Goal: Task Accomplishment & Management: Complete application form

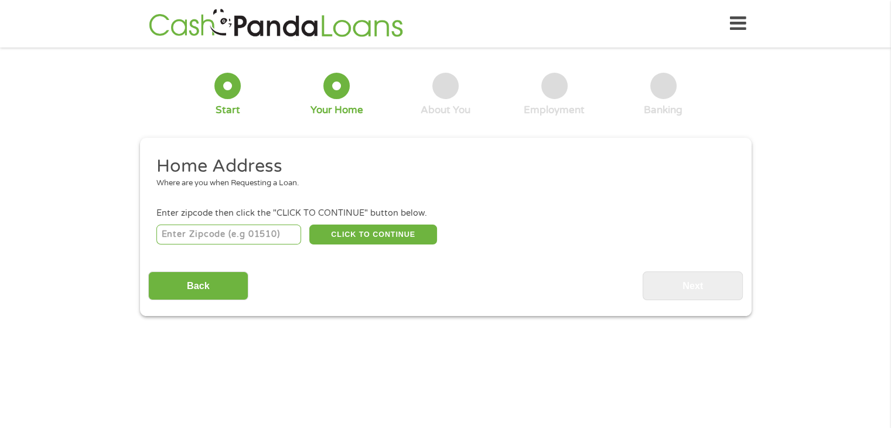
click at [223, 236] on input "number" at bounding box center [228, 234] width 145 height 20
type input "32433"
click at [376, 231] on button "CLICK TO CONTINUE" at bounding box center [373, 234] width 128 height 20
type input "32433"
type input "Defuniak Springs"
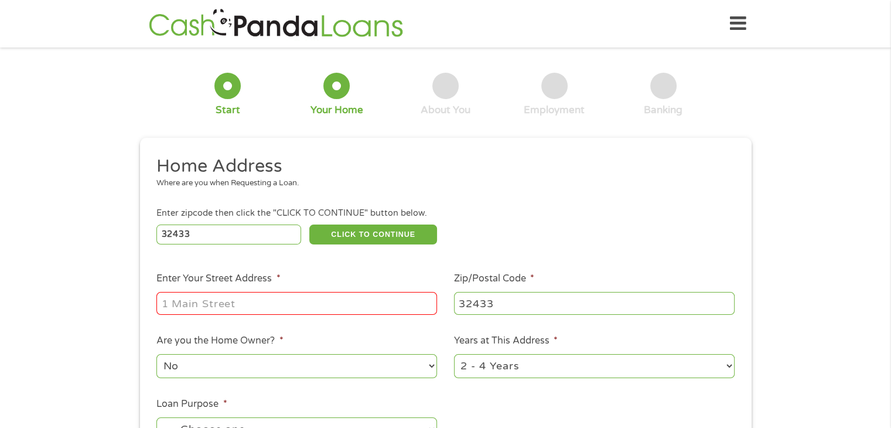
click at [231, 309] on input "Enter Your Street Address *" at bounding box center [296, 303] width 281 height 22
type input "[STREET_ADDRESS]"
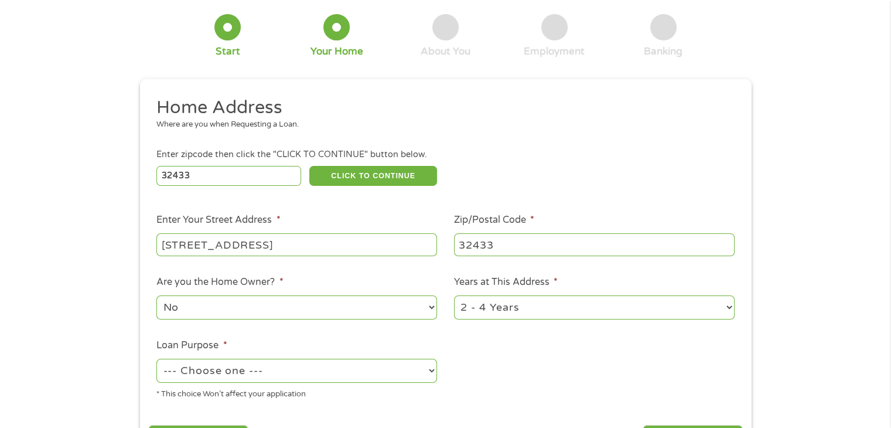
scroll to position [117, 0]
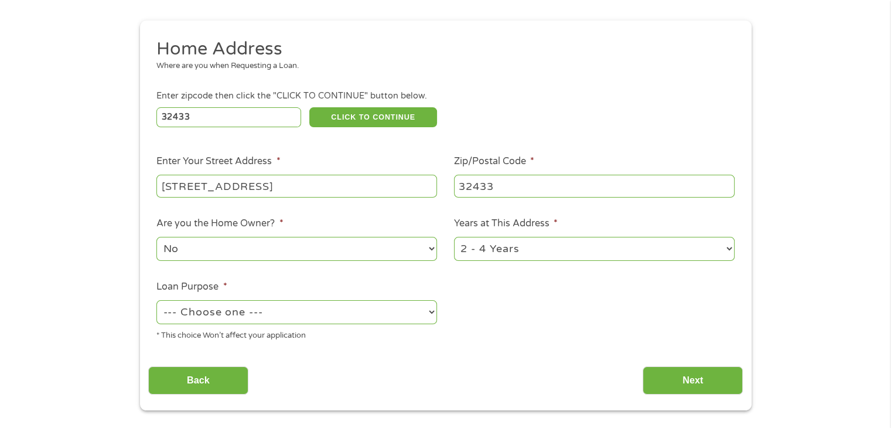
click at [201, 247] on select "No Yes" at bounding box center [296, 249] width 281 height 24
select select "yes"
click at [156, 238] on select "No Yes" at bounding box center [296, 249] width 281 height 24
click at [549, 256] on select "1 Year or less 1 - 2 Years 2 - 4 Years Over 4 Years" at bounding box center [594, 249] width 281 height 24
select select "60months"
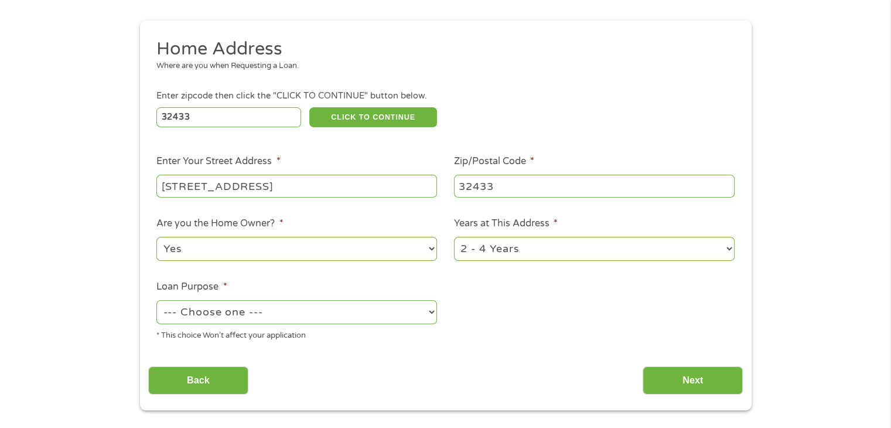
click at [454, 238] on select "1 Year or less 1 - 2 Years 2 - 4 Years Over 4 Years" at bounding box center [594, 249] width 281 height 24
click at [270, 309] on select "--- Choose one --- Pay Bills Debt Consolidation Home Improvement Major Purchase…" at bounding box center [296, 312] width 281 height 24
select select "paybills"
click at [156, 301] on select "--- Choose one --- Pay Bills Debt Consolidation Home Improvement Major Purchase…" at bounding box center [296, 312] width 281 height 24
click at [706, 377] on input "Next" at bounding box center [693, 380] width 100 height 29
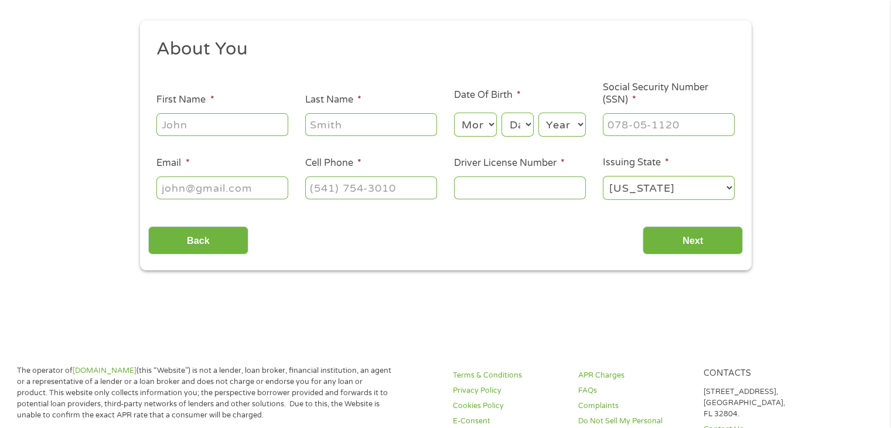
scroll to position [0, 0]
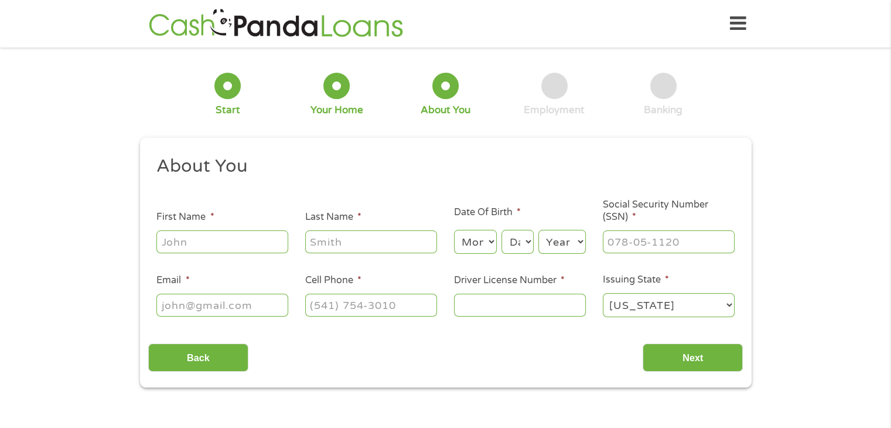
click at [206, 245] on input "First Name *" at bounding box center [222, 241] width 132 height 22
type input "[PERSON_NAME]"
type input "[PERSON_NAME][EMAIL_ADDRESS][DOMAIN_NAME]"
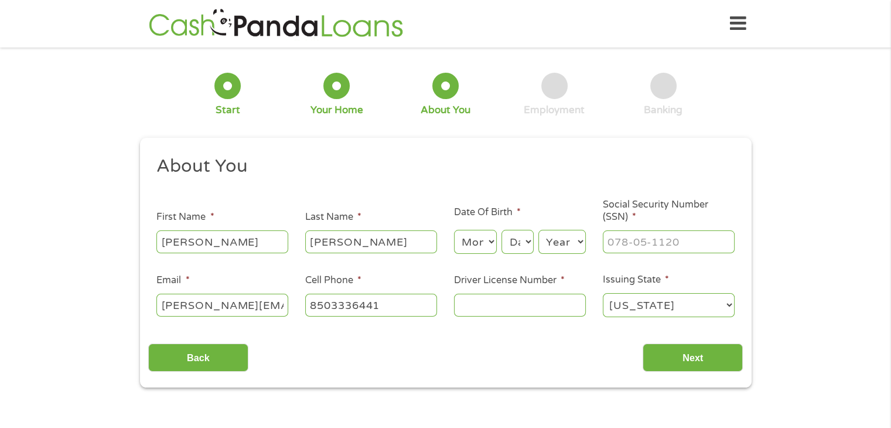
type input "[PHONE_NUMBER]"
click at [485, 241] on select "Month 1 2 3 4 5 6 7 8 9 10 11 12" at bounding box center [475, 242] width 43 height 24
select select "3"
click at [454, 230] on select "Month 1 2 3 4 5 6 7 8 9 10 11 12" at bounding box center [475, 242] width 43 height 24
click at [522, 240] on select "Day 1 2 3 4 5 6 7 8 9 10 11 12 13 14 15 16 17 18 19 20 21 22 23 24 25 26 27 28 …" at bounding box center [518, 242] width 32 height 24
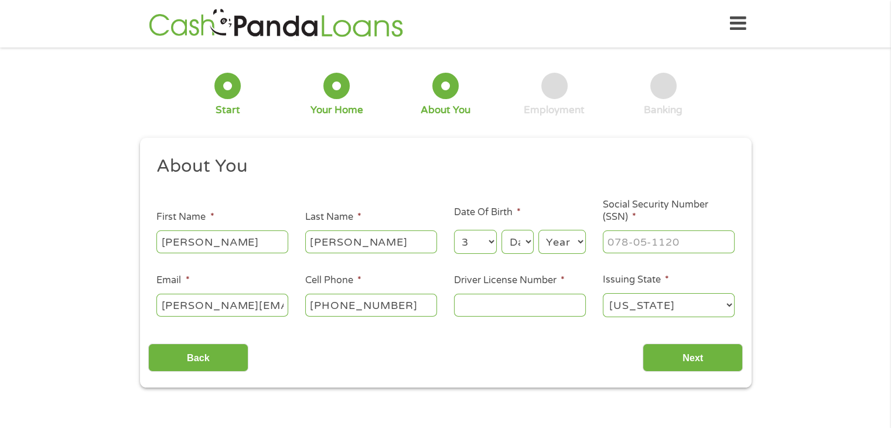
select select "24"
click at [502, 230] on select "Day 1 2 3 4 5 6 7 8 9 10 11 12 13 14 15 16 17 18 19 20 21 22 23 24 25 26 27 28 …" at bounding box center [518, 242] width 32 height 24
click at [560, 242] on select "Year [DATE] 2006 2005 2004 2003 2002 2001 2000 1999 1998 1997 1996 1995 1994 19…" at bounding box center [562, 242] width 47 height 24
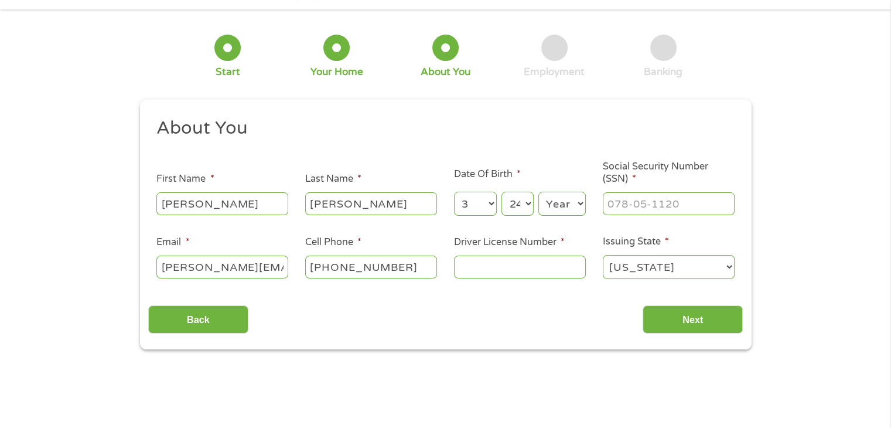
scroll to position [117, 0]
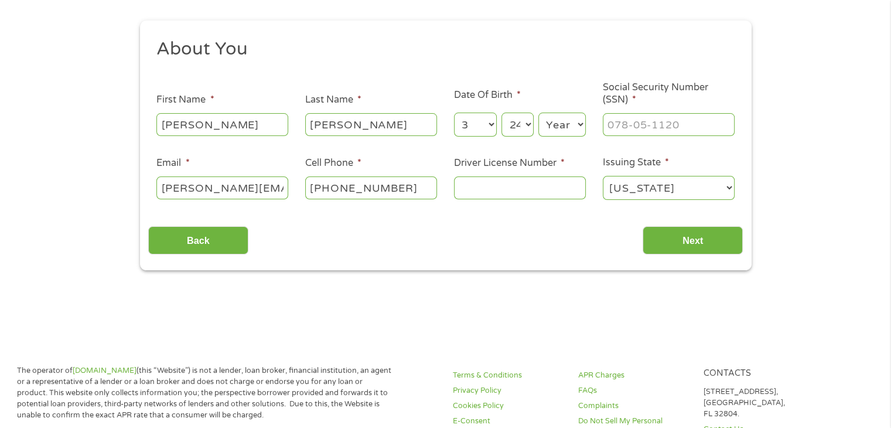
click at [581, 122] on select "Year [DATE] 2006 2005 2004 2003 2002 2001 2000 1999 1998 1997 1996 1995 1994 19…" at bounding box center [562, 125] width 47 height 24
select select "1962"
click at [539, 113] on select "Year [DATE] 2006 2005 2004 2003 2002 2001 2000 1999 1998 1997 1996 1995 1994 19…" at bounding box center [562, 125] width 47 height 24
click at [681, 130] on input "___-__-____" at bounding box center [669, 124] width 132 height 22
type input "233-04-2675"
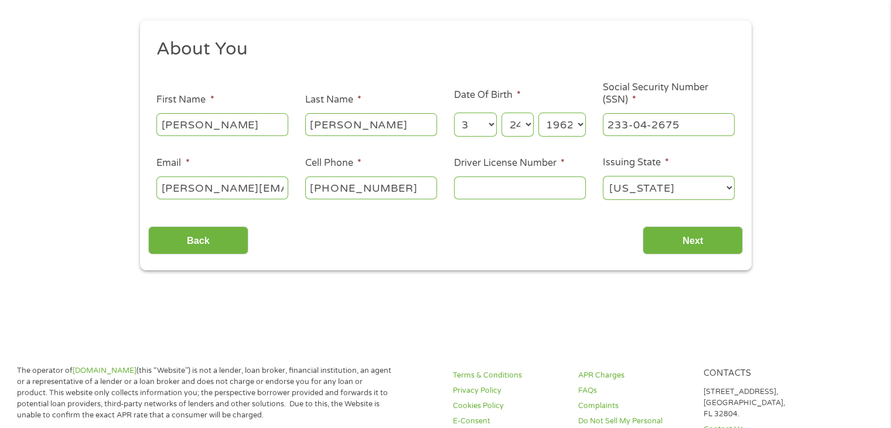
click at [537, 187] on input "Driver License Number *" at bounding box center [520, 187] width 132 height 22
click at [518, 190] on input "Driver License Number *" at bounding box center [520, 187] width 132 height 22
type input "S160286626040"
drag, startPoint x: 637, startPoint y: 321, endPoint x: 660, endPoint y: 271, distance: 54.8
click at [638, 320] on main "1 Start 2 Your Home 3 About You 4 Employment 5 Banking 6 This field is hidden w…" at bounding box center [445, 136] width 891 height 396
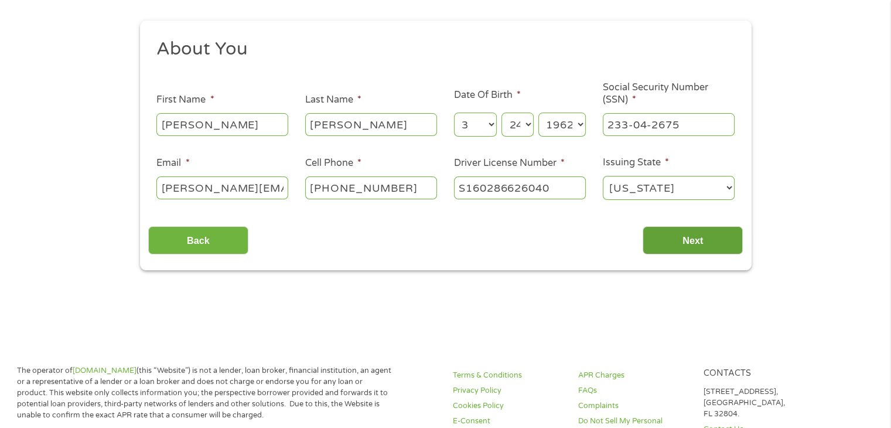
click at [689, 238] on input "Next" at bounding box center [693, 240] width 100 height 29
click at [519, 125] on select "Day 1 2 3 4 5 6 7 8 9 10 11 12 13 14 15 16 17 18 19 20 21 22 23 24 25 26 27 28 …" at bounding box center [518, 125] width 32 height 24
click at [502, 113] on select "Day 1 2 3 4 5 6 7 8 9 10 11 12 13 14 15 16 17 18 19 20 21 22 23 24 25 26 27 28 …" at bounding box center [518, 125] width 32 height 24
click at [685, 227] on input "Next" at bounding box center [693, 240] width 100 height 29
click at [687, 237] on input "Next" at bounding box center [693, 240] width 100 height 29
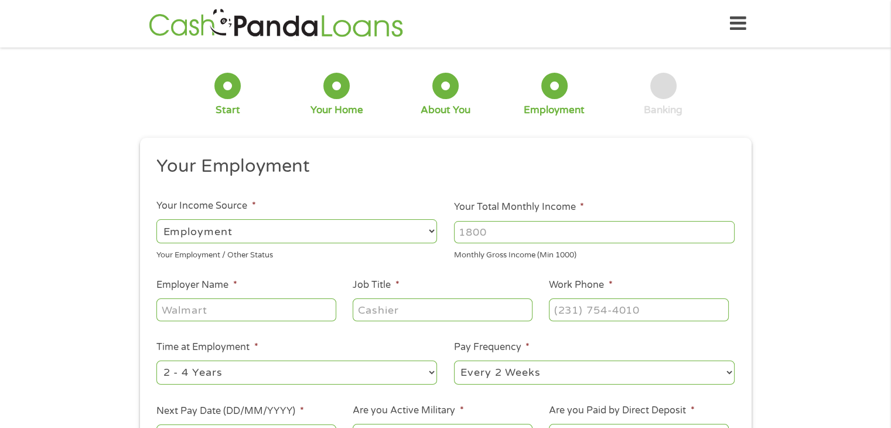
scroll to position [59, 0]
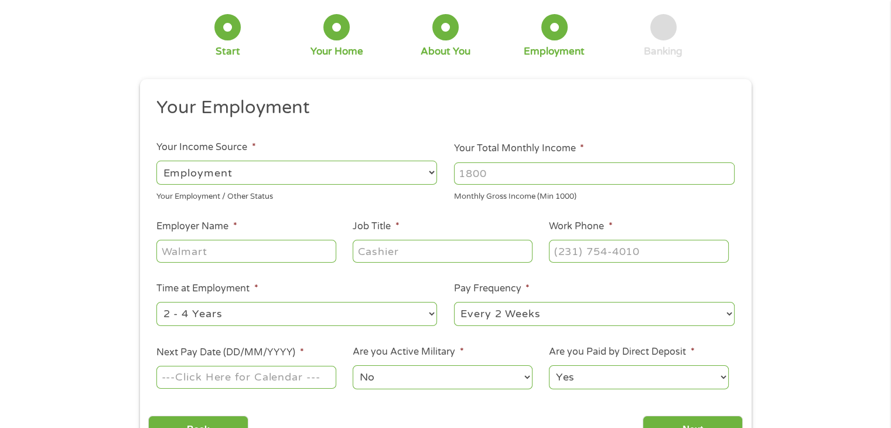
click at [516, 172] on input "Your Total Monthly Income *" at bounding box center [594, 173] width 281 height 22
type input "4000"
click at [270, 254] on input "Employer Name *" at bounding box center [245, 251] width 179 height 22
type input "Center Well Home Health"
click at [472, 252] on input "Job Title *" at bounding box center [442, 251] width 179 height 22
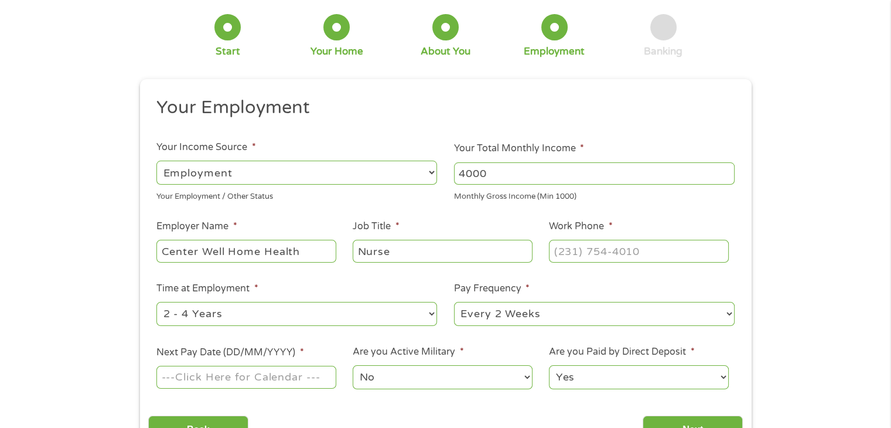
type input "Nurse"
click at [627, 248] on input "(___) ___-____" at bounding box center [638, 251] width 179 height 22
type input "[PHONE_NUMBER]"
click at [264, 319] on select "--- Choose one --- 1 Year or less 1 - 2 Years 2 - 4 Years Over 4 Years" at bounding box center [296, 314] width 281 height 24
select select "60months"
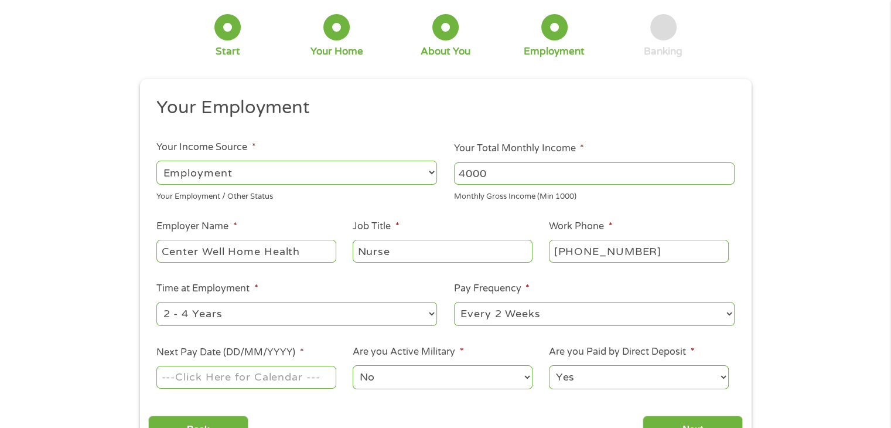
click at [156, 302] on select "--- Choose one --- 1 Year or less 1 - 2 Years 2 - 4 Years Over 4 Years" at bounding box center [296, 314] width 281 height 24
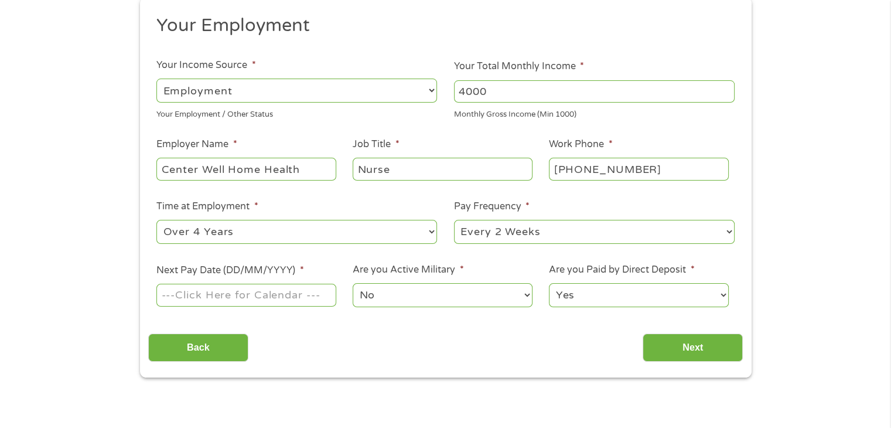
scroll to position [176, 0]
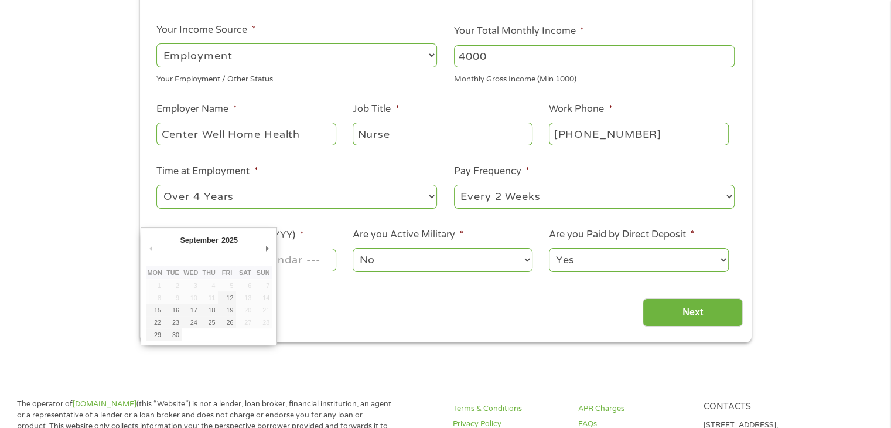
click at [308, 261] on input "Next Pay Date (DD/MM/YYYY) *" at bounding box center [245, 259] width 179 height 22
type input "[DATE]"
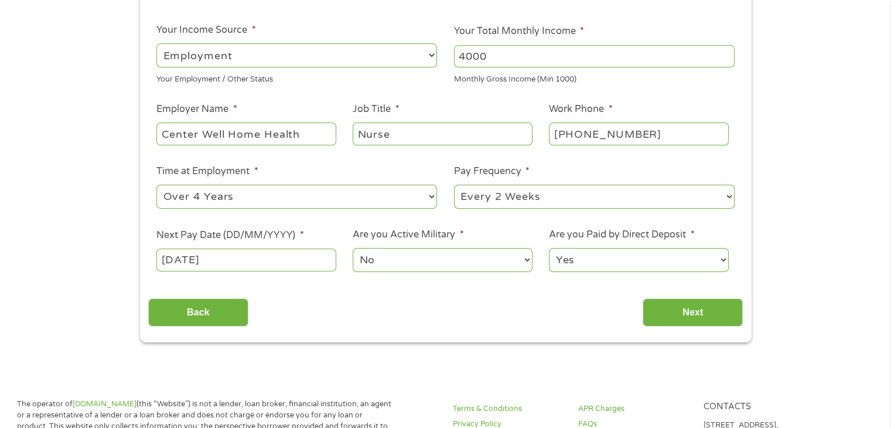
drag, startPoint x: 229, startPoint y: 297, endPoint x: 257, endPoint y: 287, distance: 30.4
click at [684, 312] on input "Next" at bounding box center [693, 312] width 100 height 29
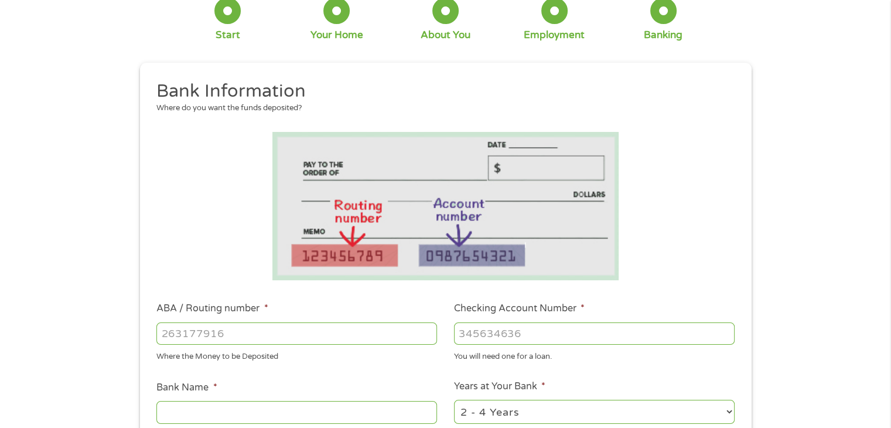
scroll to position [0, 0]
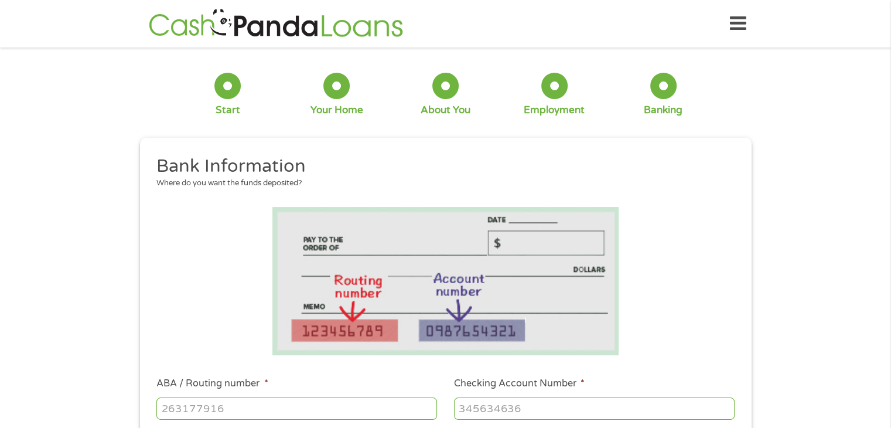
click at [203, 411] on input "ABA / Routing number *" at bounding box center [296, 408] width 281 height 22
type input "263277984"
type input "[PERSON_NAME] CTY TEACHERS FED CU"
type input "263277984"
click at [522, 410] on input "Checking Account Number *" at bounding box center [594, 408] width 281 height 22
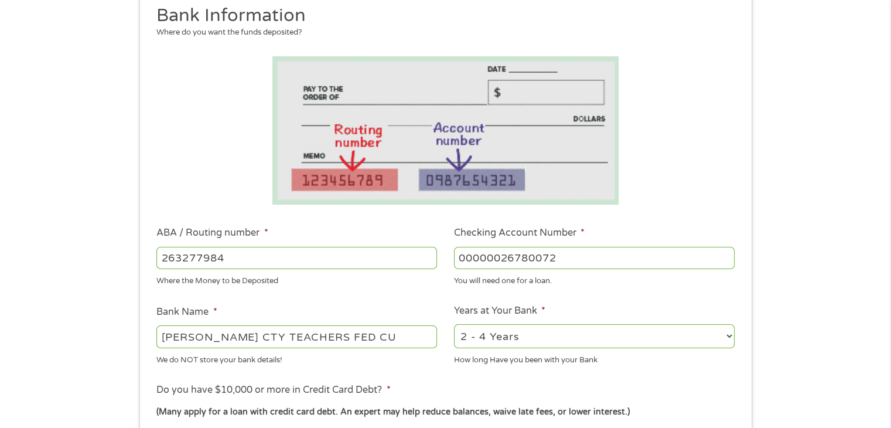
scroll to position [176, 0]
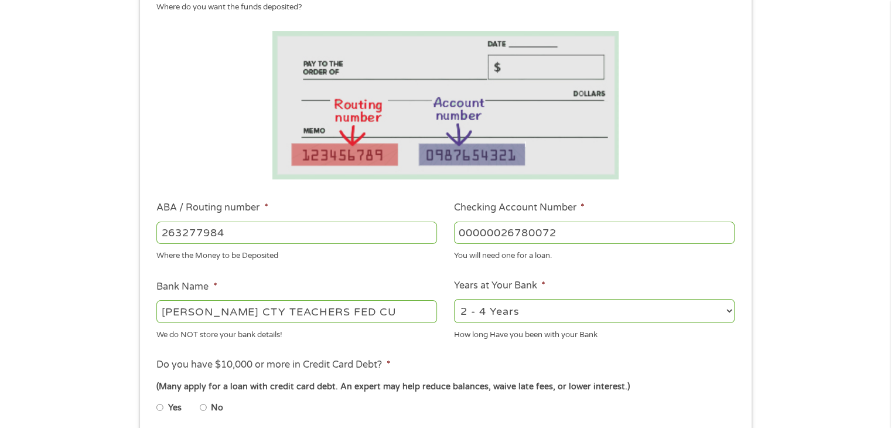
type input "00000026780072"
click at [722, 313] on select "2 - 4 Years 6 - 12 Months 1 - 2 Years Over 4 Years" at bounding box center [594, 311] width 281 height 24
select select "60months"
click at [454, 299] on select "2 - 4 Years 6 - 12 Months 1 - 2 Years Over 4 Years" at bounding box center [594, 311] width 281 height 24
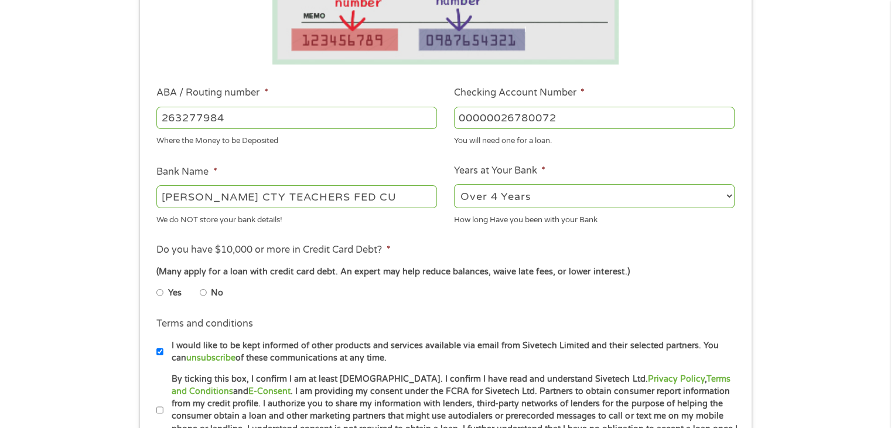
scroll to position [293, 0]
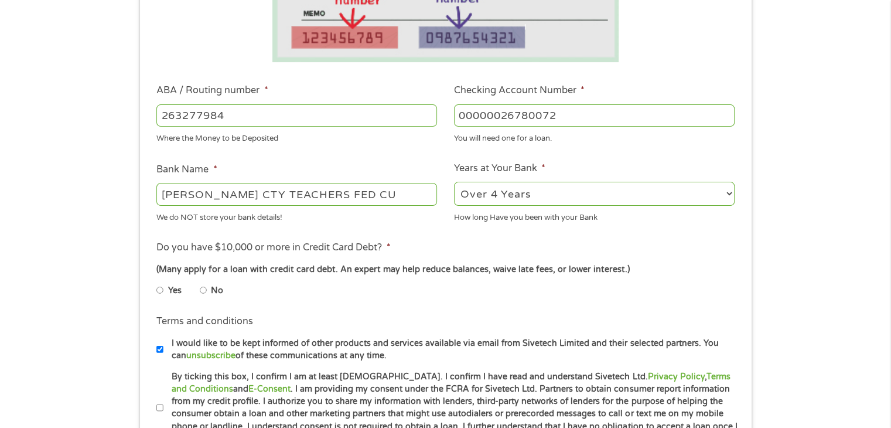
click at [162, 291] on input "Yes" at bounding box center [159, 290] width 7 height 19
radio input "true"
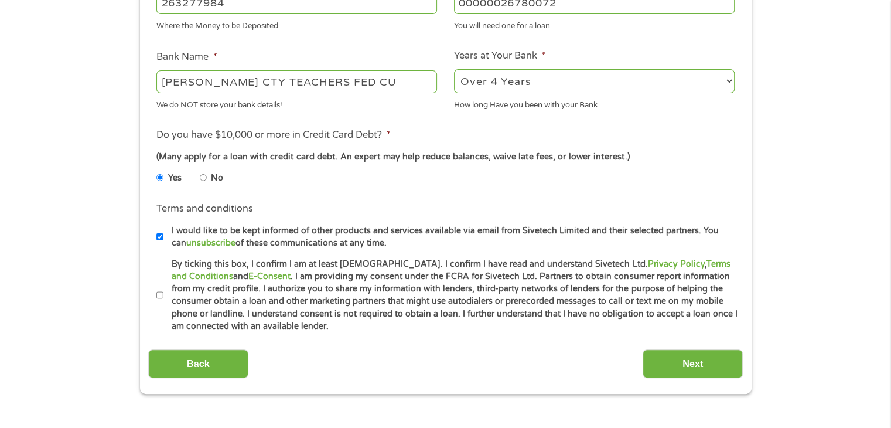
scroll to position [410, 0]
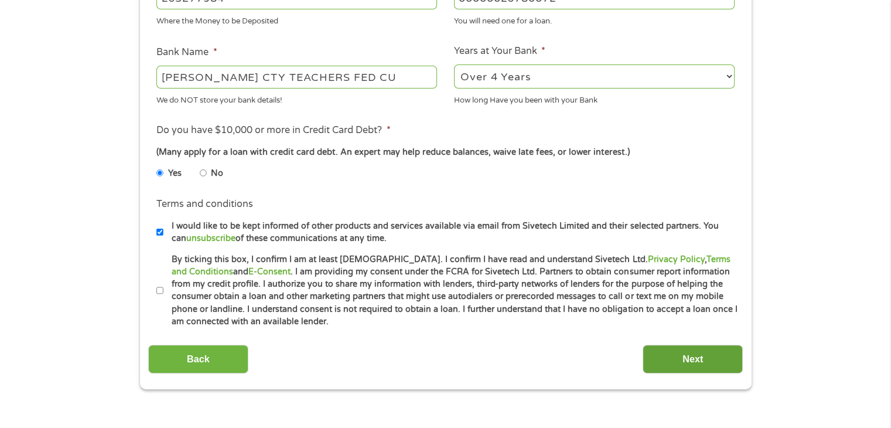
click at [699, 354] on input "Next" at bounding box center [693, 359] width 100 height 29
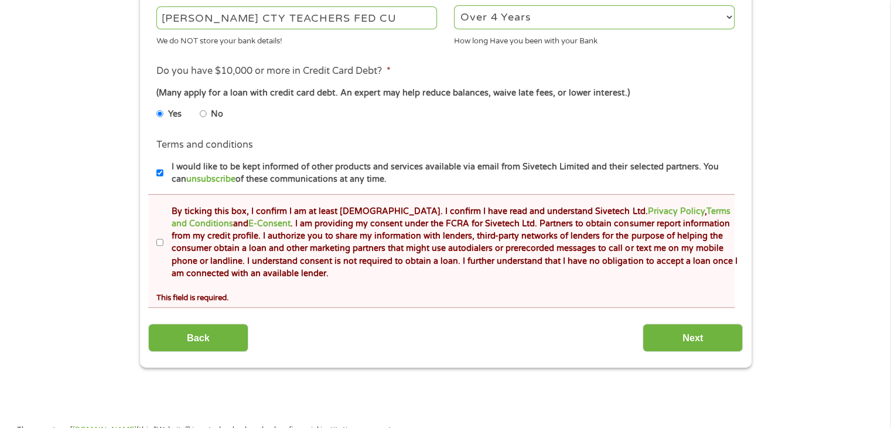
scroll to position [527, 0]
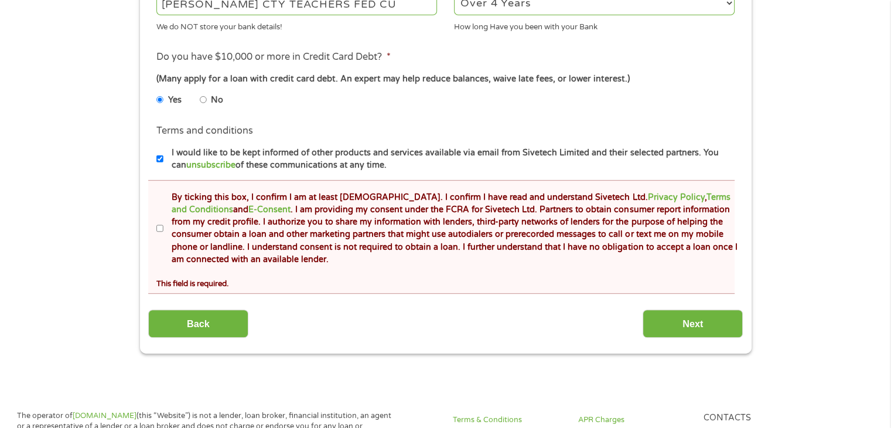
drag, startPoint x: 161, startPoint y: 229, endPoint x: 168, endPoint y: 232, distance: 7.3
click at [166, 231] on li "By ticking this box, I confirm I am at least [DEMOGRAPHIC_DATA]. I confirm I ha…" at bounding box center [449, 228] width 587 height 75
click at [161, 229] on input "By ticking this box, I confirm I am at least [DEMOGRAPHIC_DATA]. I confirm I ha…" at bounding box center [159, 228] width 7 height 19
checkbox input "true"
click at [703, 332] on input "Next" at bounding box center [693, 323] width 100 height 29
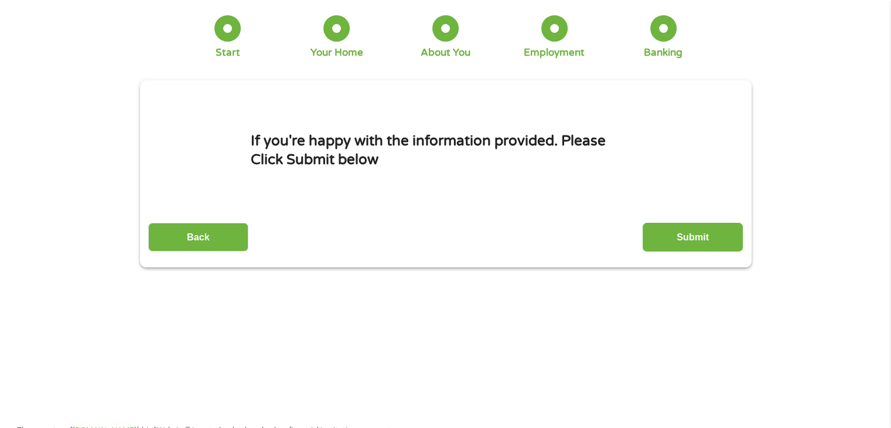
scroll to position [0, 0]
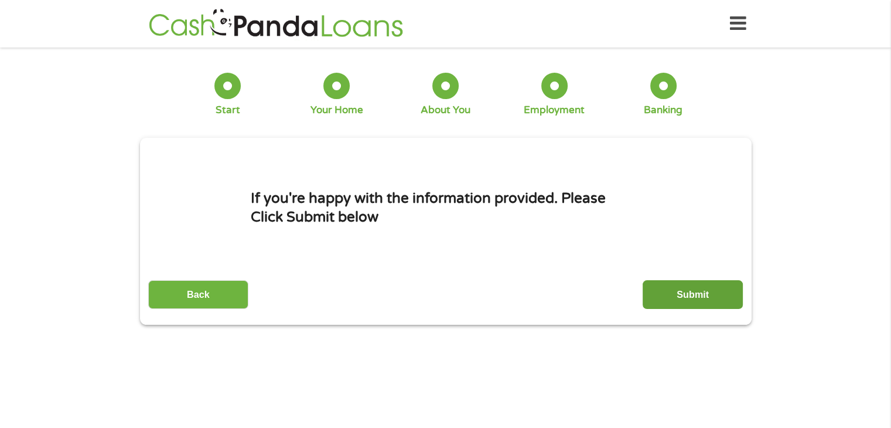
click at [699, 292] on input "Submit" at bounding box center [693, 294] width 100 height 29
